Goal: Information Seeking & Learning: Find specific fact

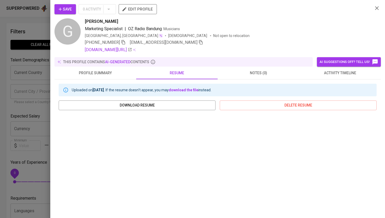
click at [34, 33] on div at bounding box center [192, 109] width 385 height 218
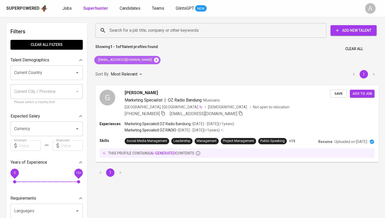
click at [154, 60] on icon at bounding box center [157, 60] width 6 height 6
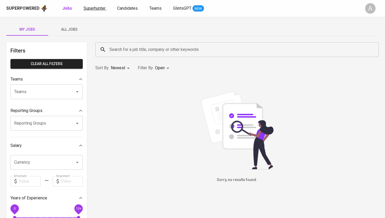
click at [91, 9] on span "Superhunter" at bounding box center [95, 8] width 22 height 5
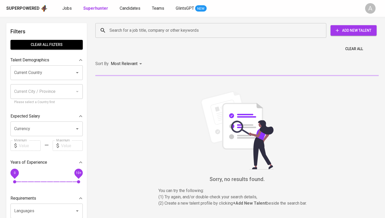
click at [128, 30] on input "Search for a job title, company or other keywords" at bounding box center [212, 30] width 208 height 10
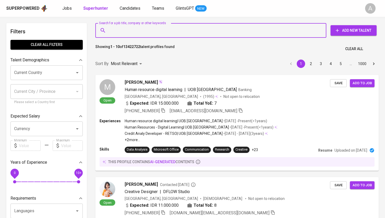
paste input "[EMAIL_ADDRESS][DOMAIN_NAME]"
type input "[EMAIL_ADDRESS][DOMAIN_NAME]"
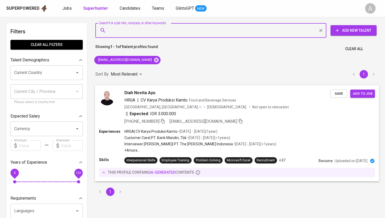
click at [167, 121] on div "[PHONE_NUMBER] [EMAIL_ADDRESS][DOMAIN_NAME]" at bounding box center [184, 121] width 119 height 6
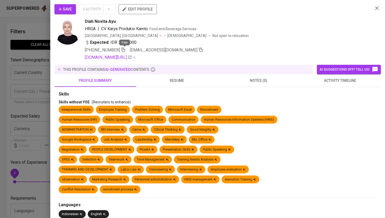
click at [123, 51] on icon "button" at bounding box center [123, 49] width 5 height 5
click at [37, 27] on div at bounding box center [192, 109] width 385 height 218
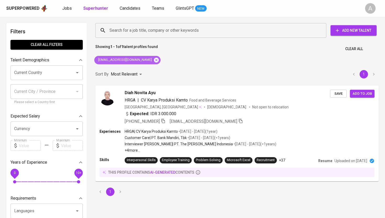
click at [154, 59] on icon at bounding box center [156, 59] width 5 height 5
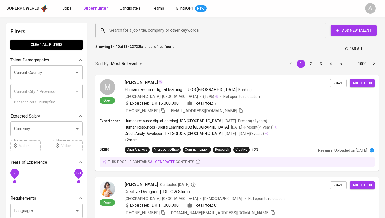
click at [153, 30] on input "Search for a job title, company or other keywords" at bounding box center [212, 30] width 208 height 10
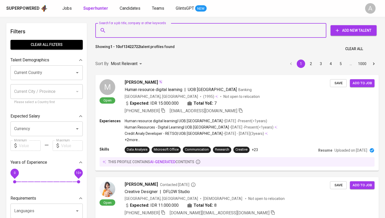
paste input "[EMAIL_ADDRESS][DOMAIN_NAME]"
type input "[EMAIL_ADDRESS][DOMAIN_NAME]"
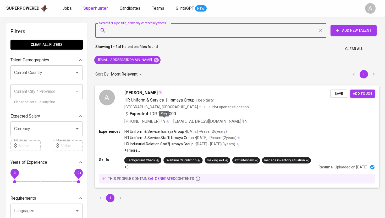
click at [165, 122] on icon "button" at bounding box center [163, 121] width 5 height 5
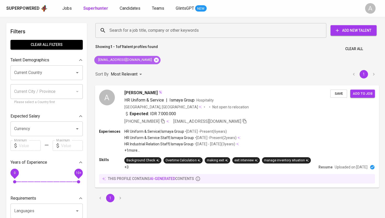
click at [154, 60] on icon at bounding box center [156, 59] width 5 height 5
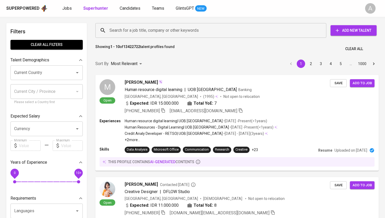
click at [153, 25] on div "Search for a job title, company or other keywords" at bounding box center [210, 30] width 231 height 15
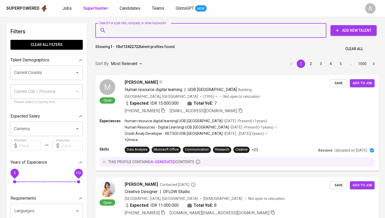
paste input "[EMAIL_ADDRESS][DOMAIN_NAME]"
type input "[EMAIL_ADDRESS][DOMAIN_NAME]"
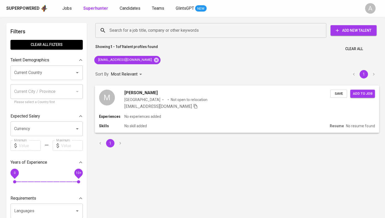
click at [189, 106] on div "[EMAIL_ADDRESS][DOMAIN_NAME]" at bounding box center [228, 106] width 206 height 6
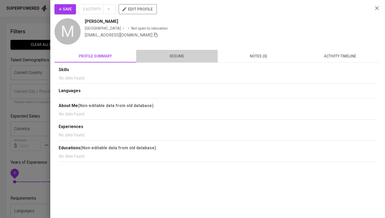
click at [174, 54] on span "resume" at bounding box center [177, 56] width 76 height 7
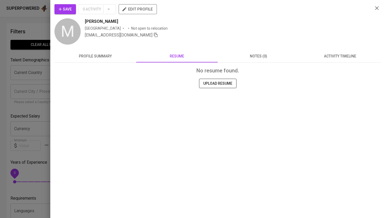
click at [44, 27] on div at bounding box center [192, 109] width 385 height 218
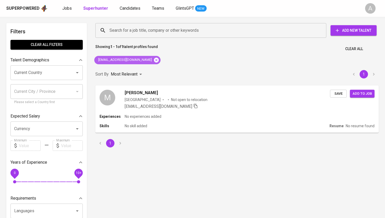
click at [154, 60] on icon at bounding box center [157, 60] width 6 height 6
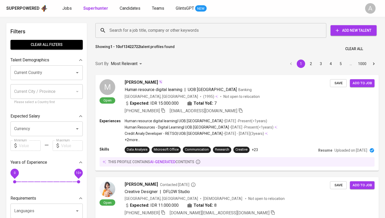
click at [156, 29] on input "Search for a job title, company or other keywords" at bounding box center [212, 30] width 208 height 10
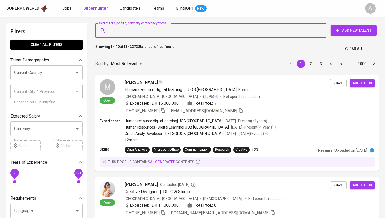
paste input "[PERSON_NAME][EMAIL_ADDRESS][DOMAIN_NAME]"
type input "[PERSON_NAME][EMAIL_ADDRESS][DOMAIN_NAME]"
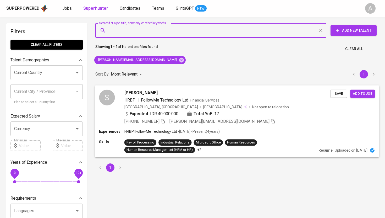
click at [165, 121] on icon "button" at bounding box center [163, 121] width 5 height 5
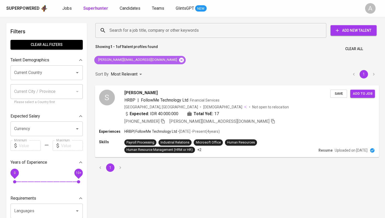
click at [179, 61] on icon at bounding box center [182, 60] width 6 height 6
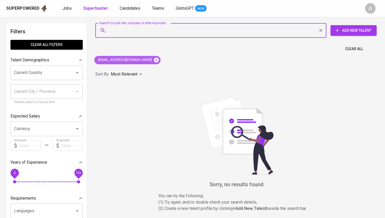
click at [154, 62] on icon at bounding box center [156, 59] width 5 height 5
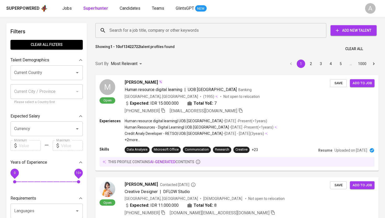
click at [193, 28] on input "Search for a job title, company or other keywords" at bounding box center [212, 30] width 208 height 10
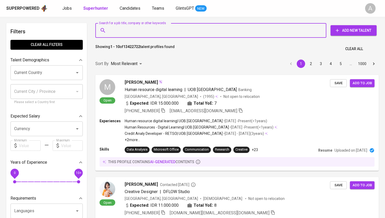
paste input "slmoctaviaa@gmail.com"
type input "slmoctaviaa@gmail.com"
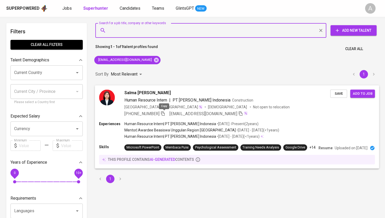
click at [163, 114] on icon "button" at bounding box center [163, 113] width 4 height 4
